Goal: Information Seeking & Learning: Learn about a topic

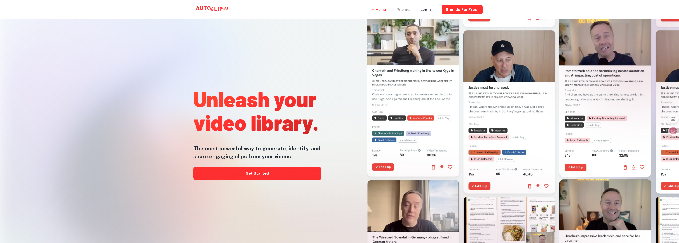
click at [403, 10] on div "Pricing" at bounding box center [403, 9] width 13 height 19
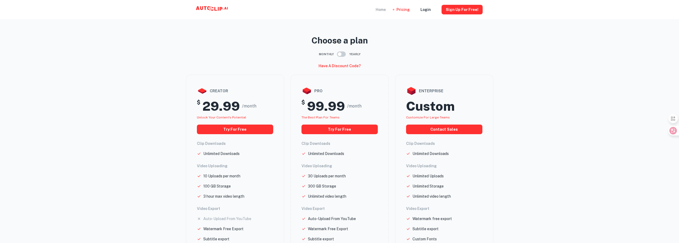
click at [385, 9] on div "Home" at bounding box center [381, 9] width 10 height 19
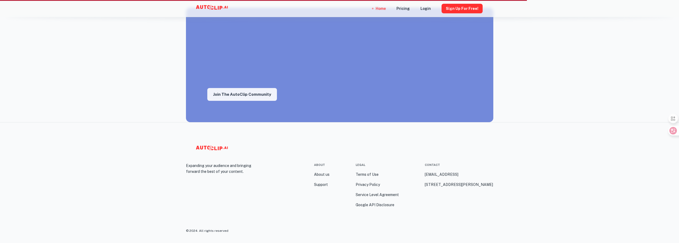
scroll to position [718, 0]
